Goal: Find specific page/section: Find specific page/section

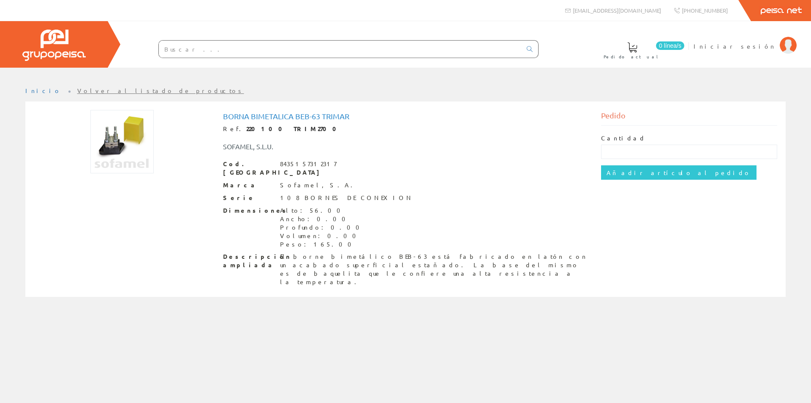
click at [337, 116] on h1 "Borna Bimetalica Beb-63 Trimar" at bounding box center [405, 116] width 365 height 8
click at [304, 193] on div "108 BORNES DE CONEXION" at bounding box center [346, 197] width 133 height 8
click at [121, 147] on img at bounding box center [121, 141] width 63 height 63
click at [344, 117] on h1 "Borna Bimetalica Beb-63 Trimar" at bounding box center [405, 116] width 365 height 8
